Goal: Transaction & Acquisition: Purchase product/service

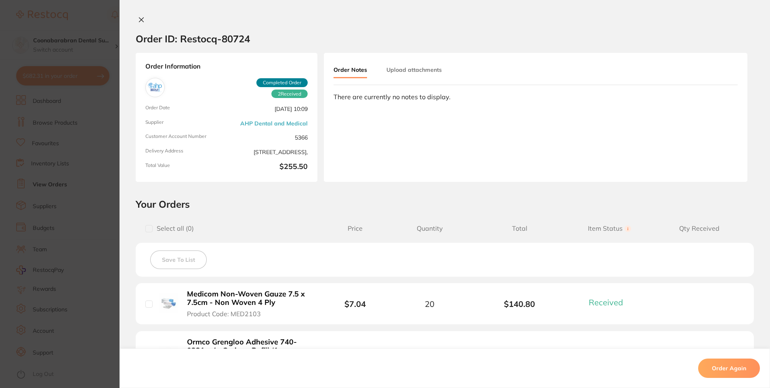
scroll to position [1049, 0]
click at [139, 21] on icon at bounding box center [141, 20] width 4 height 4
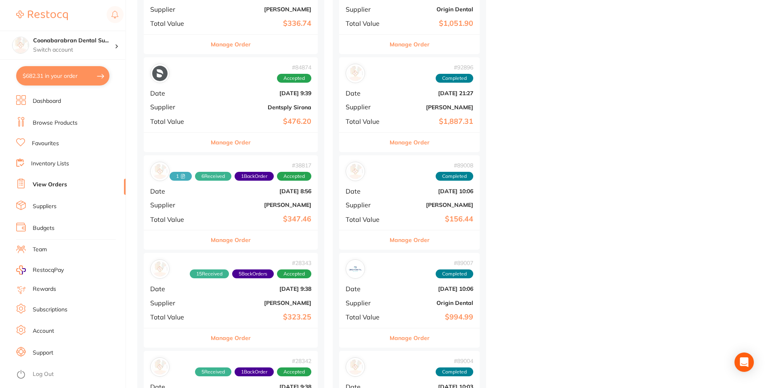
scroll to position [323, 0]
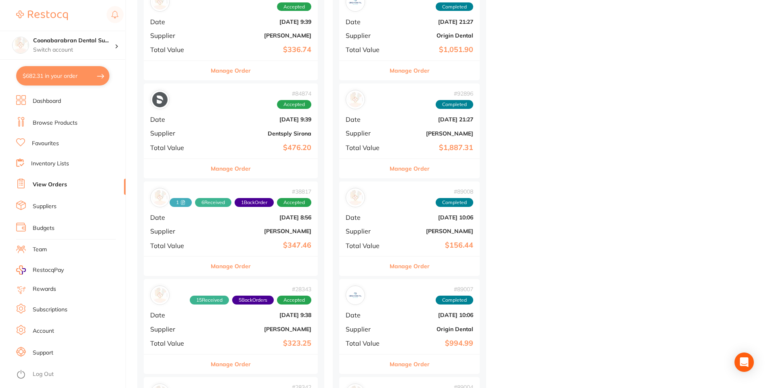
click at [61, 71] on button "$682.31 in your order" at bounding box center [62, 75] width 93 height 19
checkbox input "true"
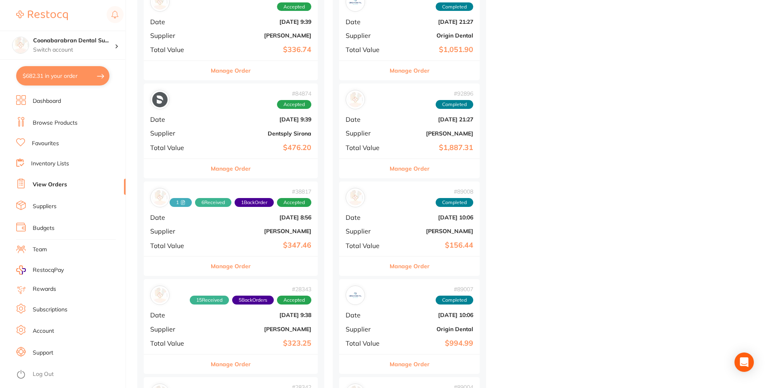
checkbox input "true"
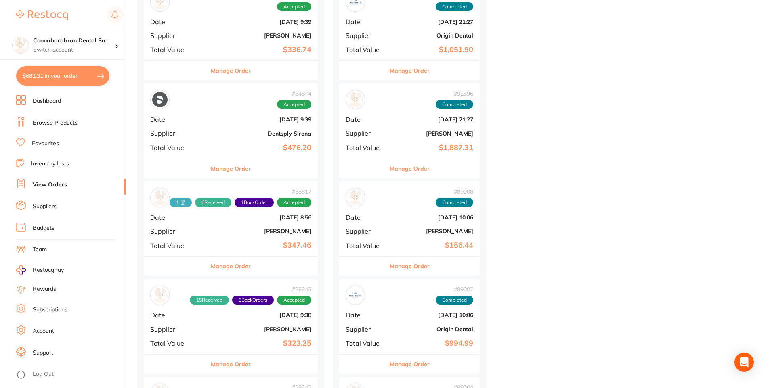
checkbox input "true"
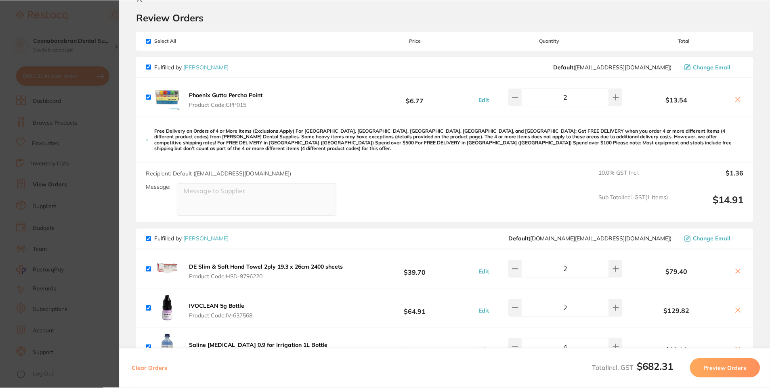
scroll to position [0, 0]
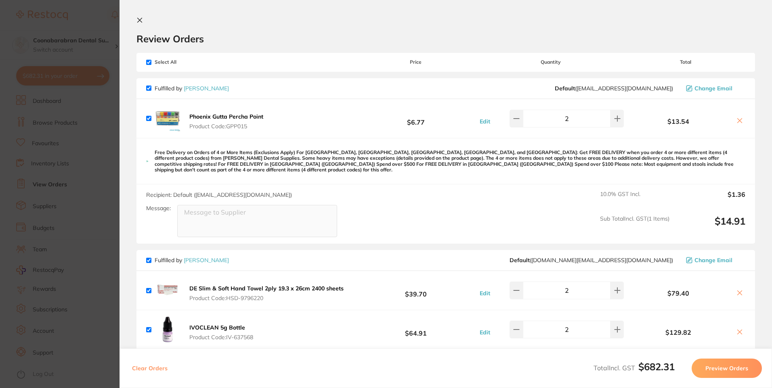
click at [138, 21] on icon at bounding box center [140, 20] width 4 height 4
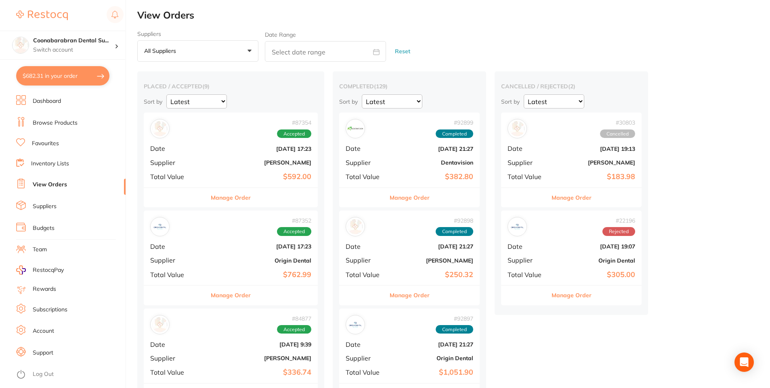
click at [57, 101] on link "Dashboard" at bounding box center [47, 101] width 28 height 8
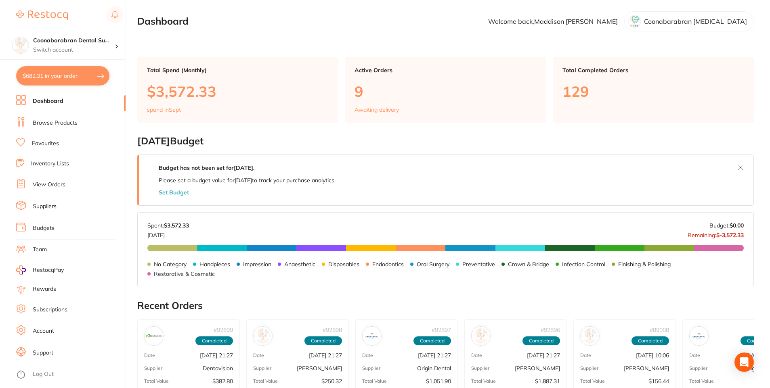
click at [57, 123] on link "Browse Products" at bounding box center [55, 123] width 45 height 8
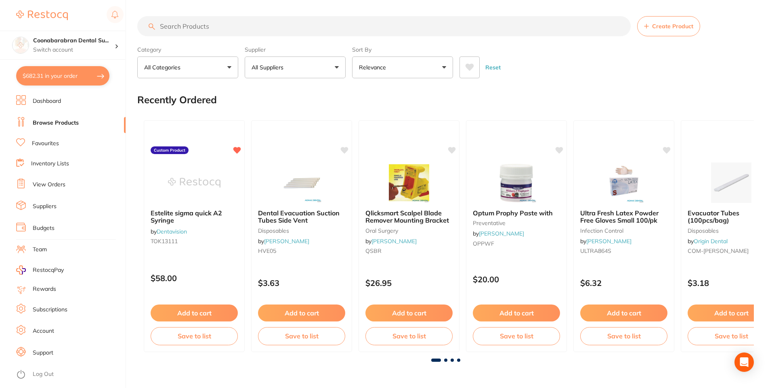
click at [186, 23] on input "search" at bounding box center [383, 26] width 493 height 20
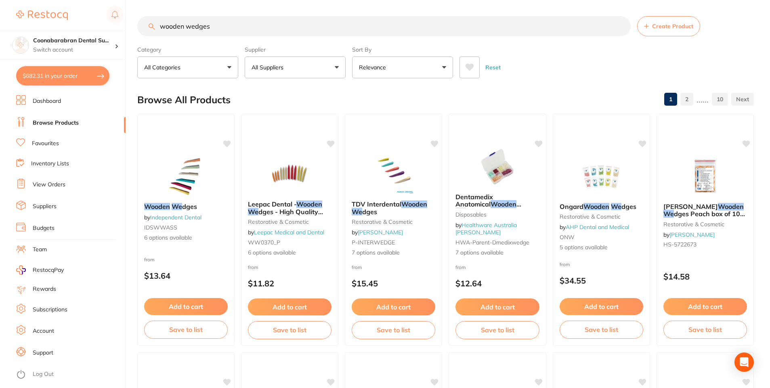
type input "wooden wedges"
